Goal: Transaction & Acquisition: Purchase product/service

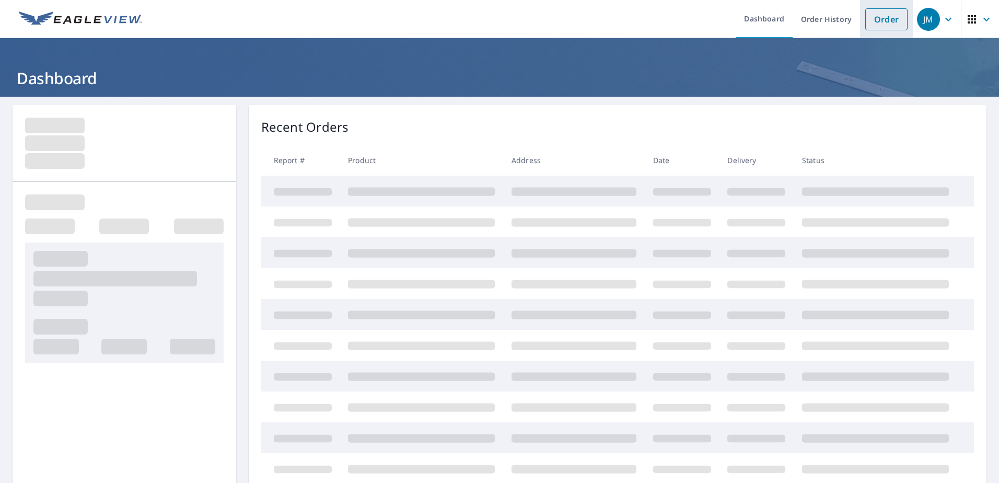
click at [878, 21] on link "Order" at bounding box center [886, 19] width 42 height 22
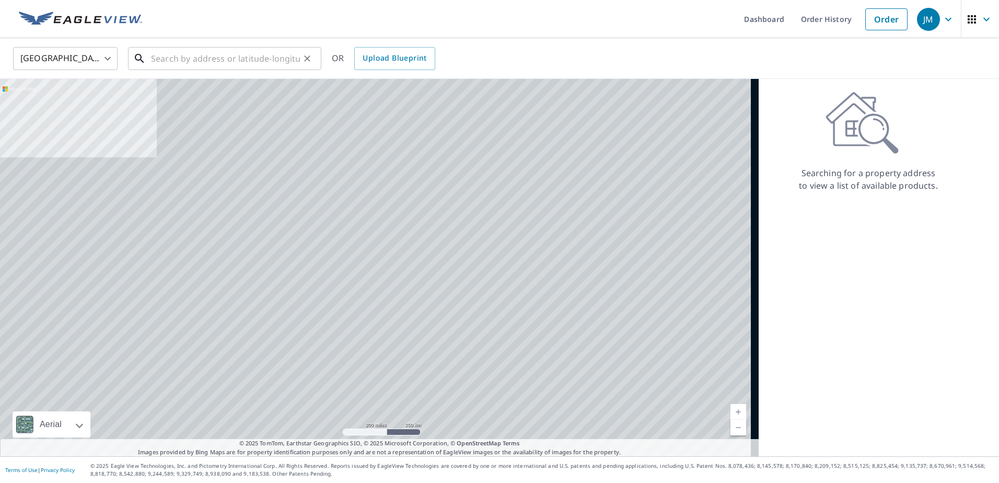
click at [164, 61] on input "text" at bounding box center [225, 58] width 149 height 29
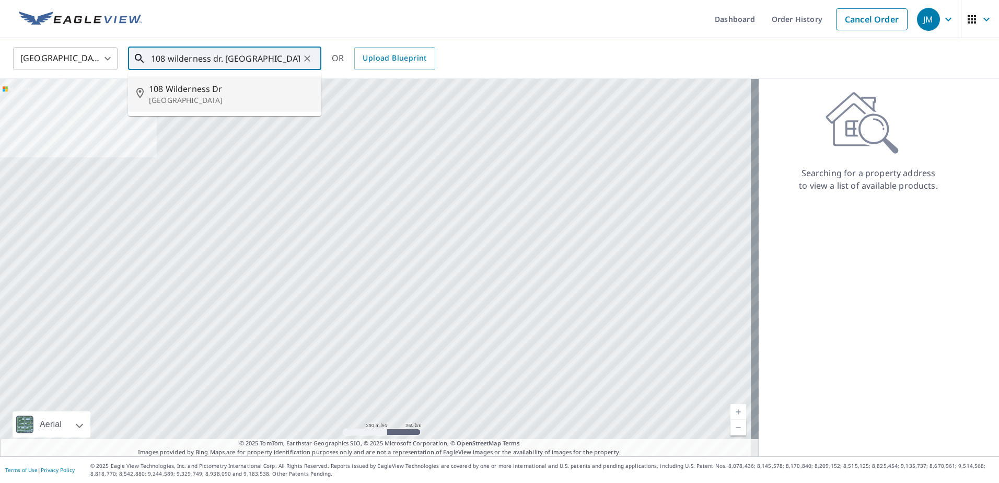
click at [249, 90] on span "108 Wilderness Dr" at bounding box center [231, 89] width 164 height 13
type input "108 Wilderness Dr Locust Grove, VA 22508"
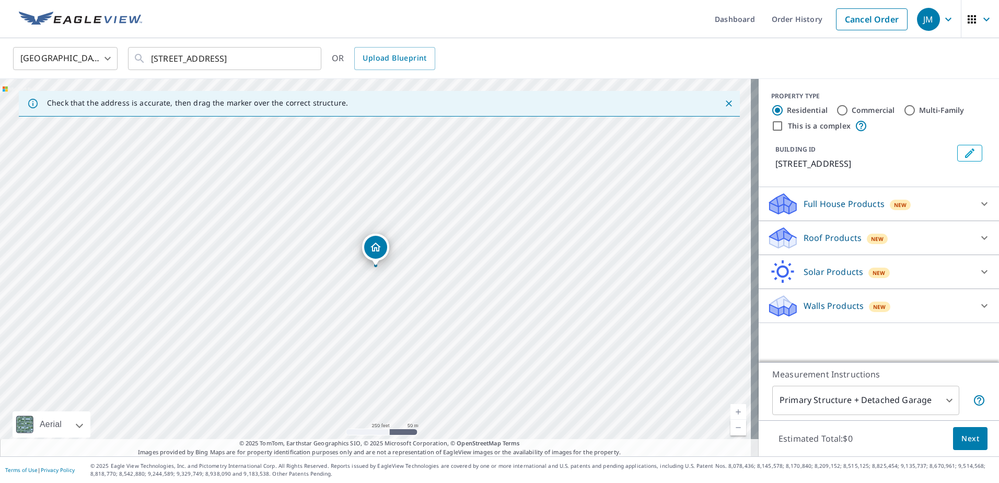
click at [842, 205] on p "Full House Products" at bounding box center [843, 203] width 81 height 13
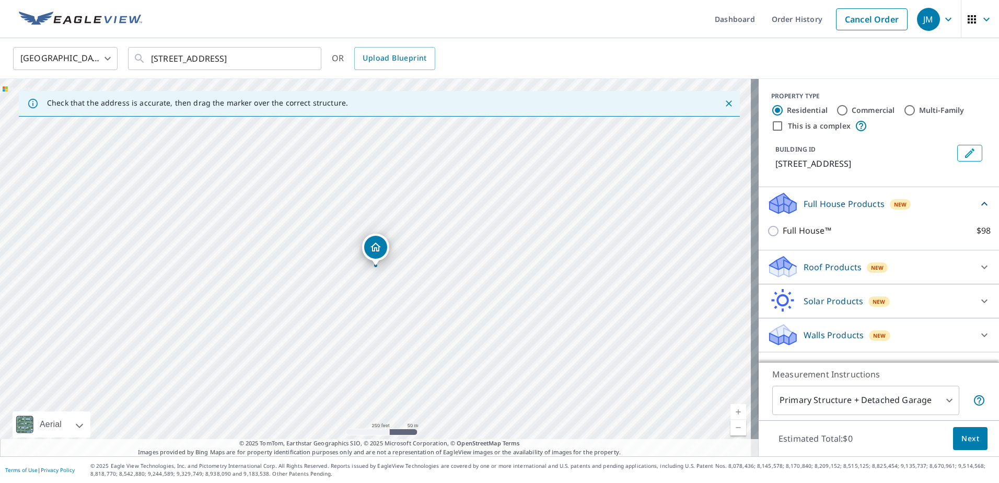
click at [831, 272] on p "Roof Products" at bounding box center [832, 267] width 58 height 13
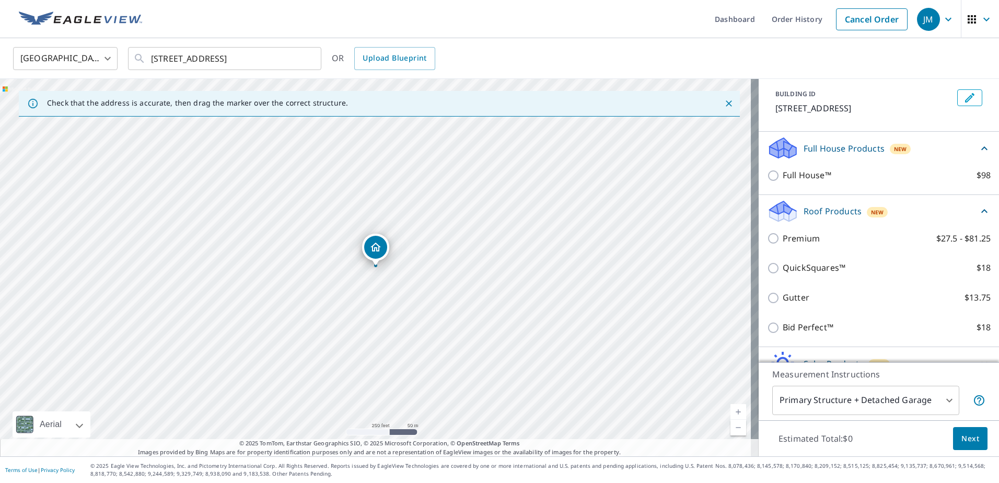
scroll to position [104, 0]
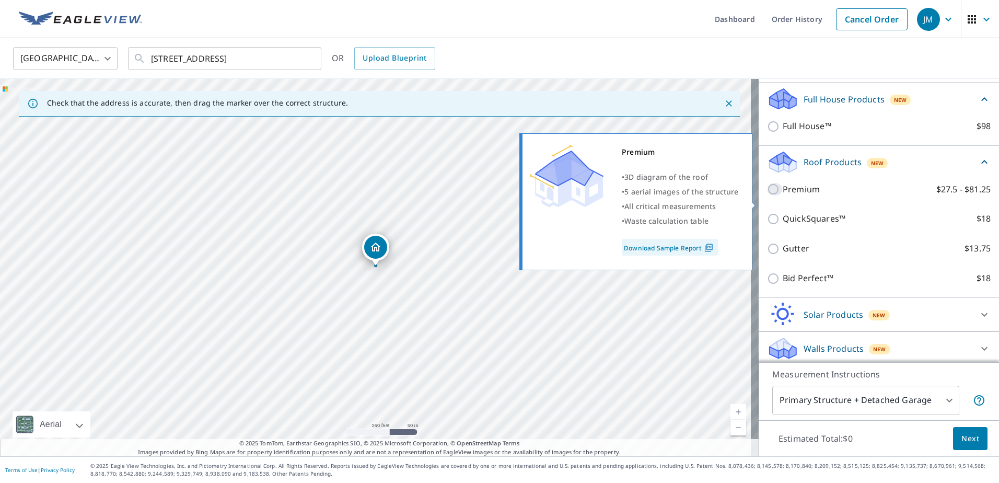
click at [767, 195] on input "Premium $27.5 - $81.25" at bounding box center [775, 189] width 16 height 13
checkbox input "true"
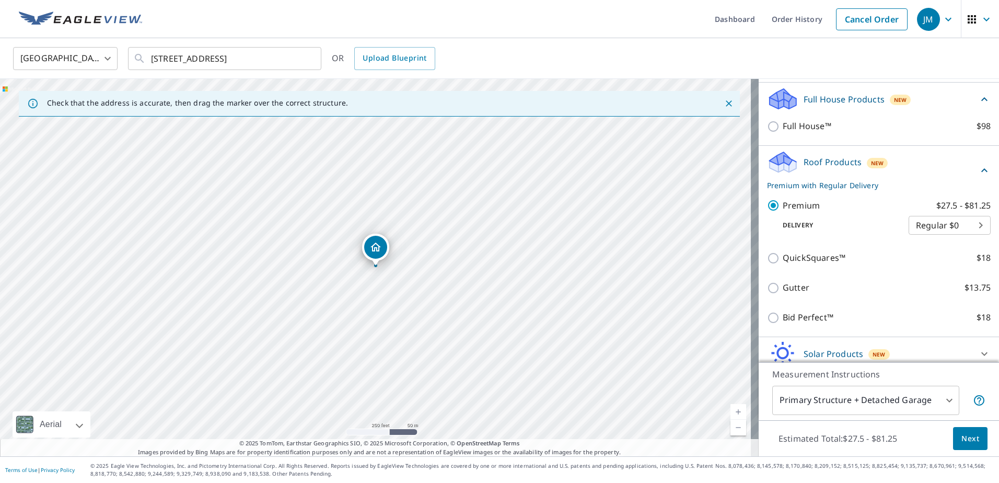
click at [961, 437] on span "Next" at bounding box center [970, 438] width 18 height 13
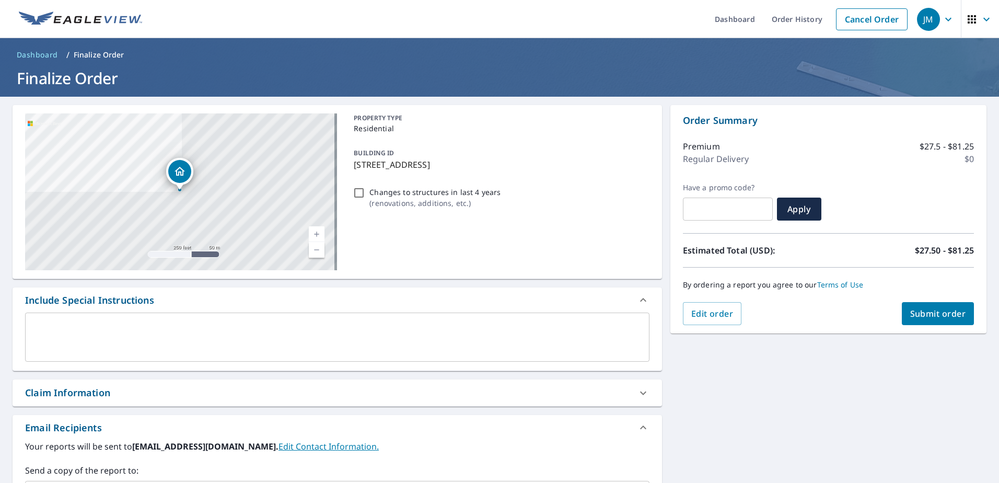
click at [910, 314] on span "Submit order" at bounding box center [938, 313] width 56 height 11
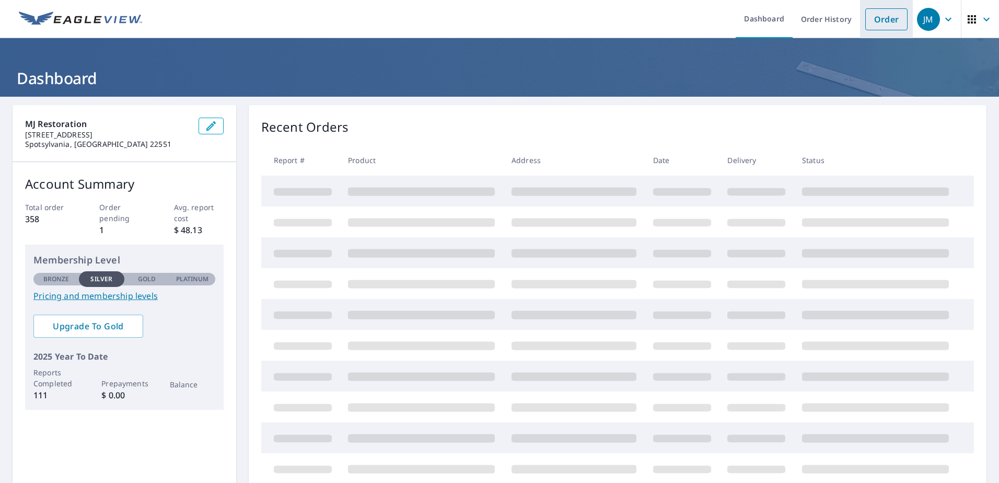
click at [885, 26] on link "Order" at bounding box center [886, 19] width 42 height 22
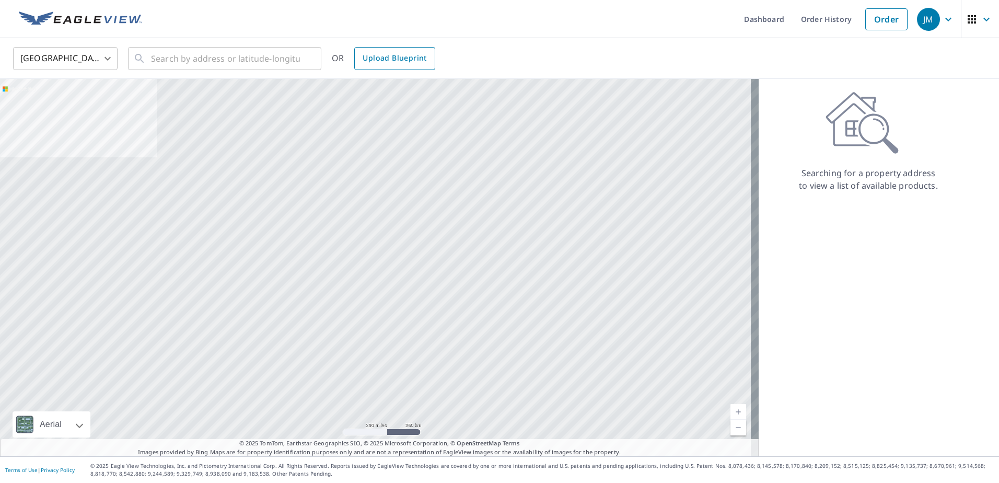
click at [372, 64] on span "Upload Blueprint" at bounding box center [395, 58] width 64 height 13
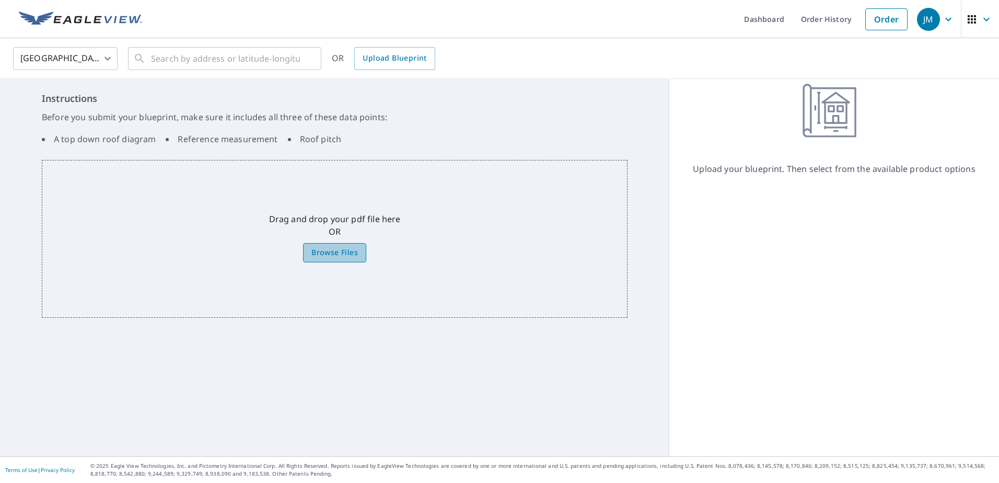
click at [325, 253] on span "Browse Files" at bounding box center [334, 252] width 46 height 13
click at [0, 0] on input "Browse Files" at bounding box center [0, 0] width 0 height 0
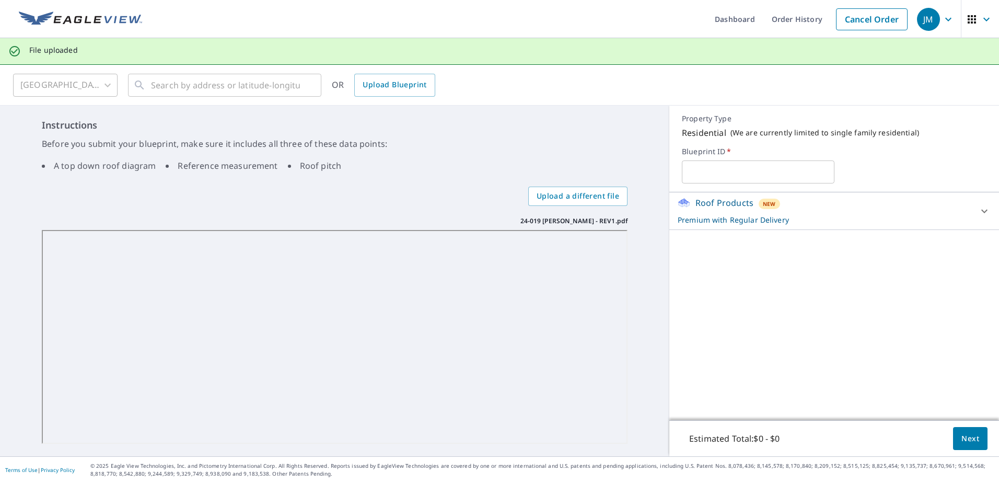
click at [732, 166] on input "text" at bounding box center [758, 171] width 152 height 29
type input "[PERSON_NAME]/[PERSON_NAME]"
click at [858, 218] on p "Premium with Regular Delivery" at bounding box center [825, 219] width 294 height 11
click at [961, 437] on span "Next" at bounding box center [970, 438] width 18 height 13
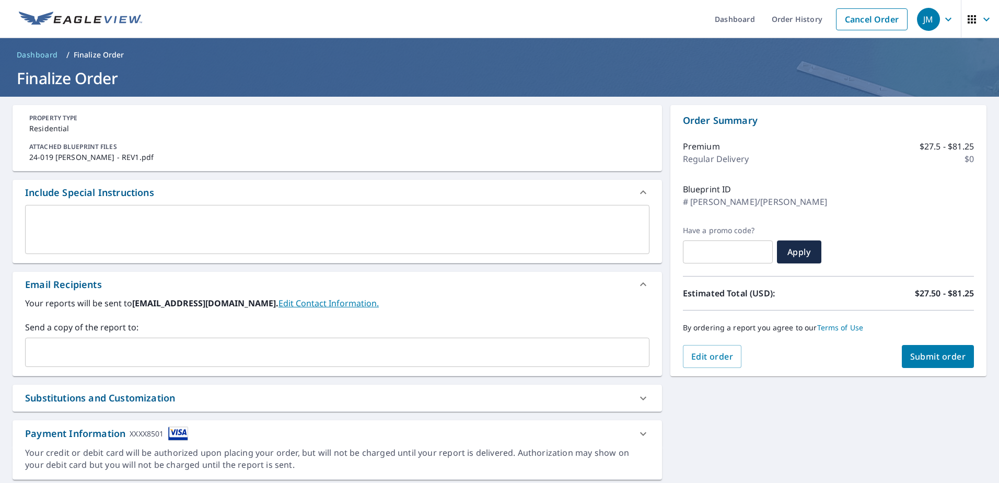
click at [913, 361] on span "Submit order" at bounding box center [938, 356] width 56 height 11
